Goal: Task Accomplishment & Management: Manage account settings

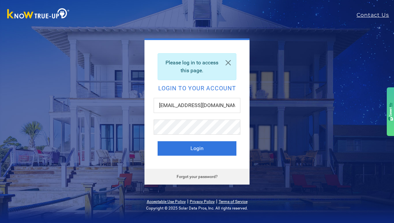
type input "gdelacruzpulido@gmail.com"
click at [194, 149] on button "Login" at bounding box center [197, 148] width 79 height 14
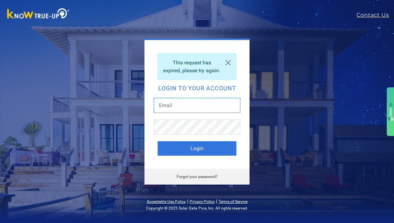
click at [159, 109] on input "text" at bounding box center [197, 105] width 87 height 15
type input "gdelacruzpulido@gmail.com"
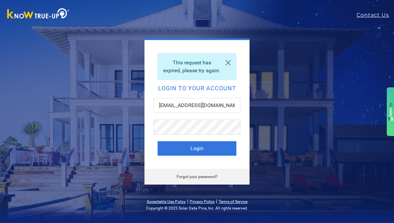
click at [196, 179] on link "Forgot your password?" at bounding box center [197, 176] width 41 height 5
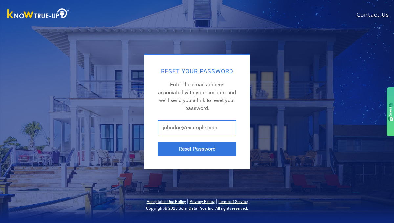
drag, startPoint x: 224, startPoint y: 126, endPoint x: 187, endPoint y: 125, distance: 36.5
click at [178, 127] on input "text" at bounding box center [197, 127] width 79 height 15
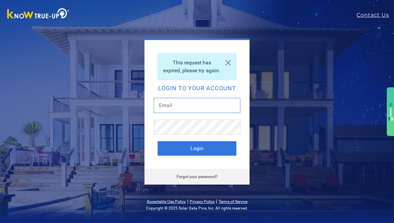
click at [174, 110] on input "text" at bounding box center [197, 105] width 87 height 15
type input "[EMAIL_ADDRESS][DOMAIN_NAME]"
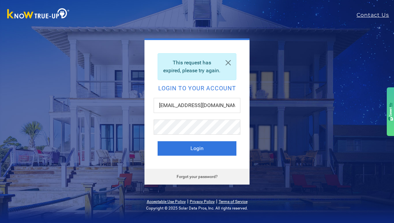
click at [187, 179] on link "Forgot your password?" at bounding box center [197, 176] width 41 height 5
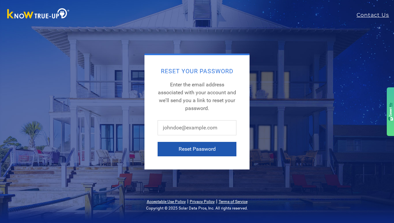
click at [182, 150] on button "Reset Password" at bounding box center [197, 149] width 79 height 14
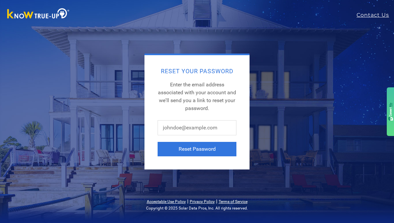
click at [163, 161] on div "Reset Your Password Enter the email address associated with your account and we…" at bounding box center [196, 112] width 105 height 114
click at [166, 125] on input "text" at bounding box center [197, 127] width 79 height 15
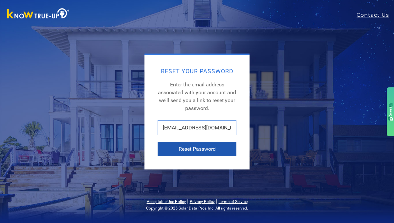
type input "[EMAIL_ADDRESS][DOMAIN_NAME]"
click at [185, 147] on button "Reset Password" at bounding box center [197, 149] width 79 height 14
